Goal: Information Seeking & Learning: Learn about a topic

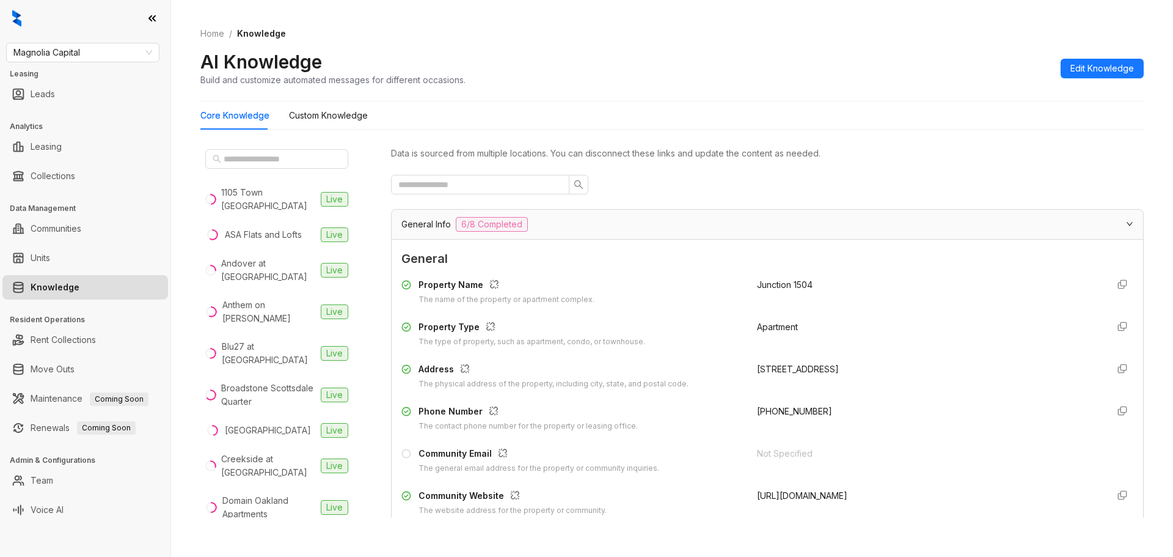
click at [79, 292] on link "Knowledge" at bounding box center [55, 287] width 49 height 24
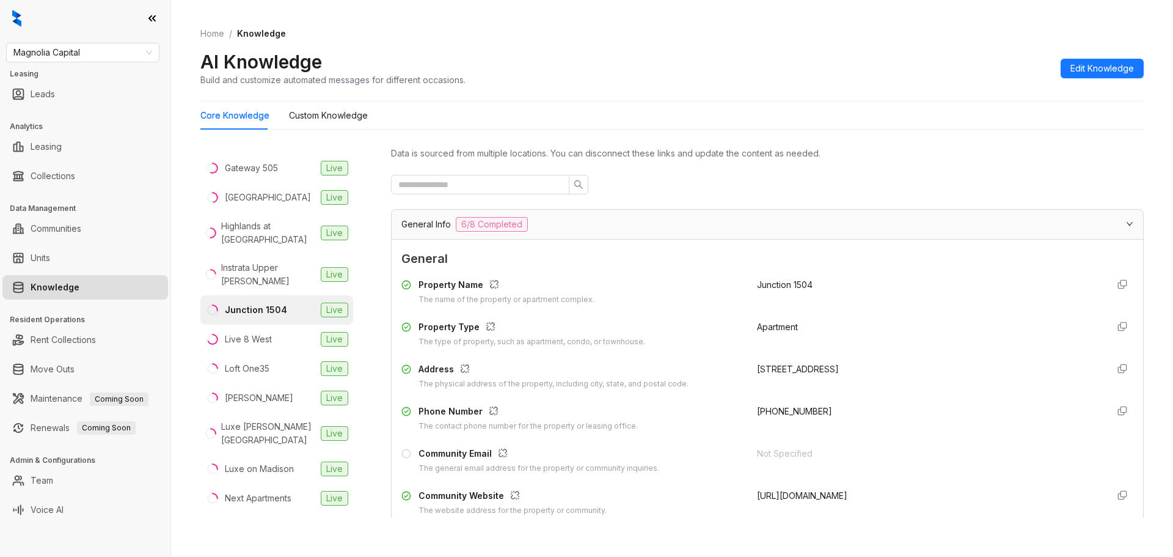
scroll to position [473, 0]
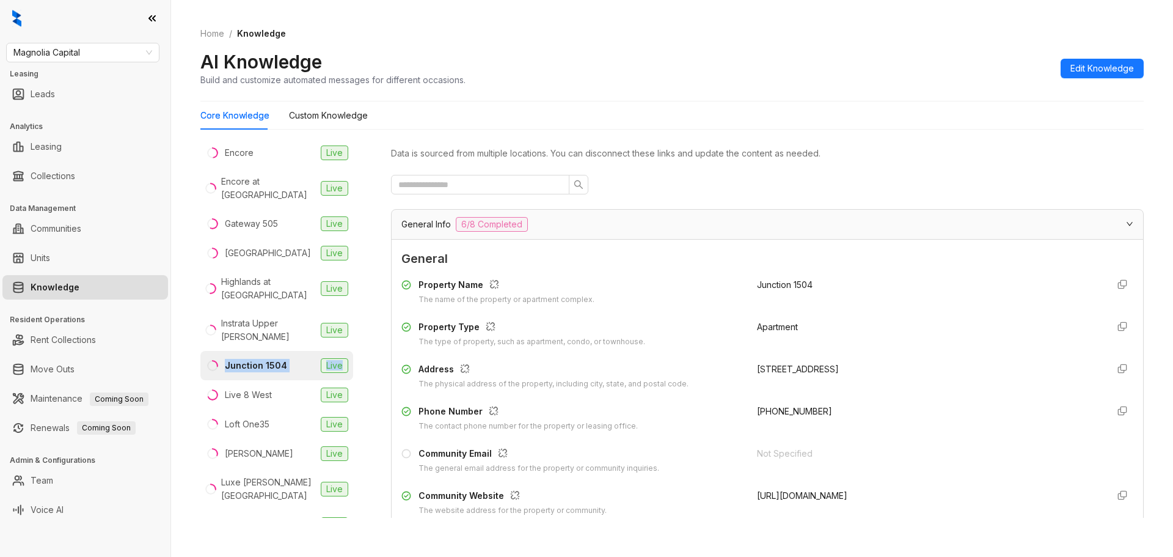
click at [364, 326] on div "[GEOGRAPHIC_DATA] Live ASA Flats and Lofts Live Andover at [GEOGRAPHIC_DATA] Li…" at bounding box center [285, 336] width 171 height 384
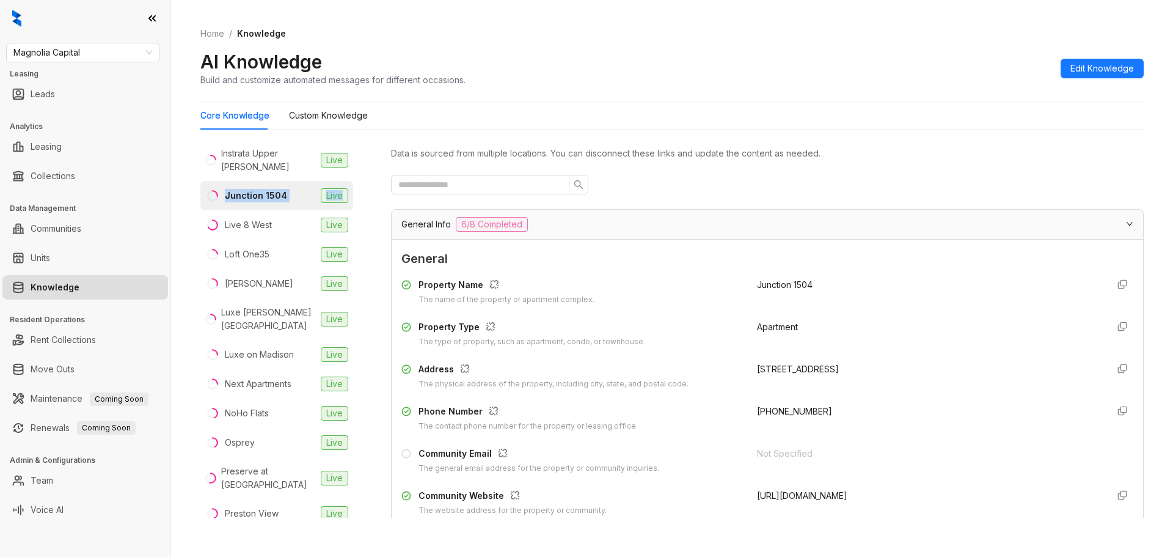
scroll to position [640, 0]
click at [93, 44] on span "Magnolia Capital" at bounding box center [82, 52] width 139 height 18
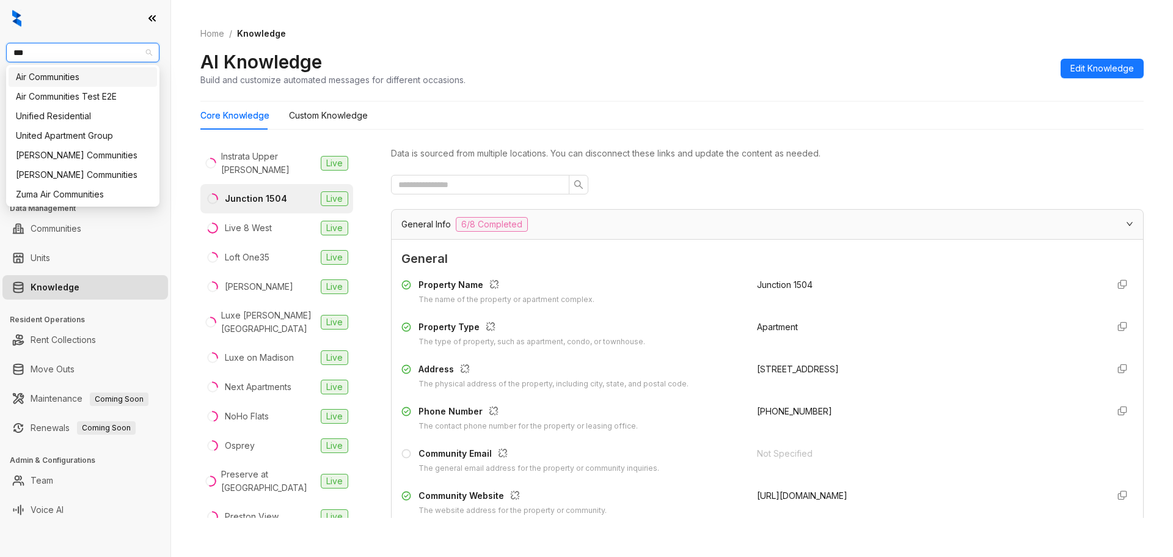
type input "****"
click at [61, 116] on div "United Apartment Group" at bounding box center [83, 115] width 134 height 13
